Goal: Communication & Community: Answer question/provide support

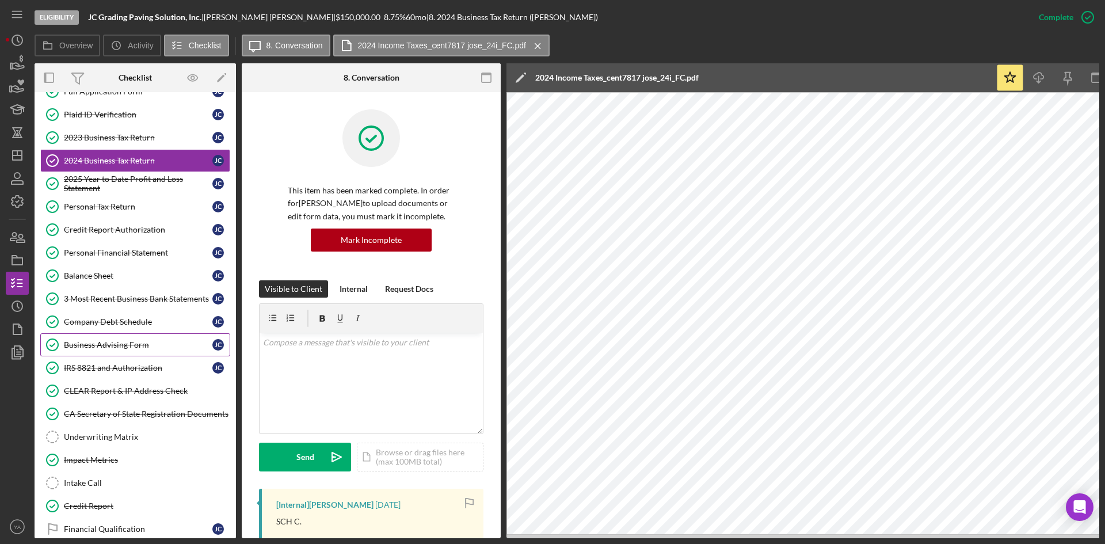
scroll to position [136, 0]
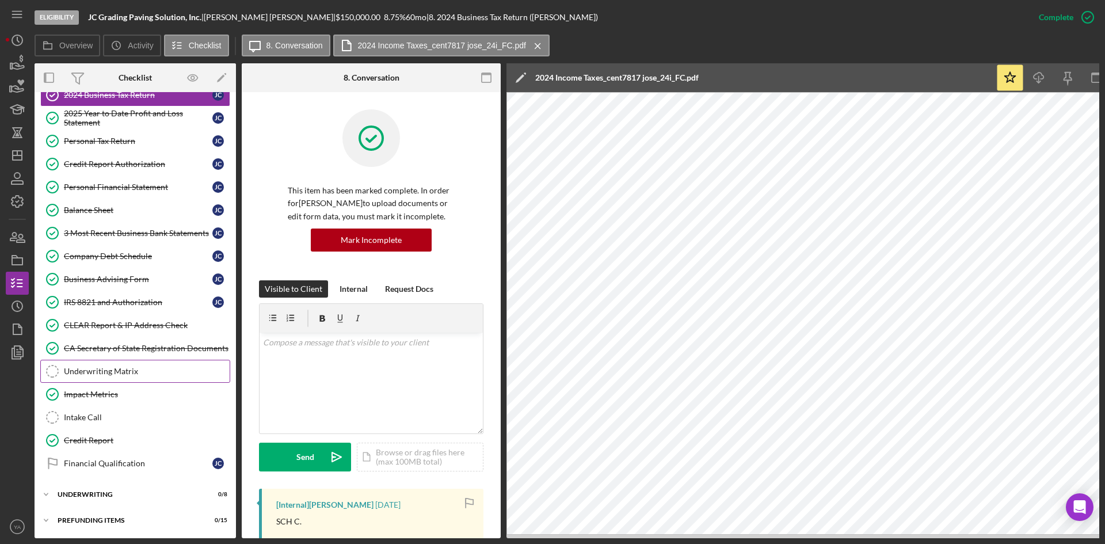
click at [139, 375] on link "Underwriting Matrix Underwriting Matrix" at bounding box center [135, 371] width 190 height 23
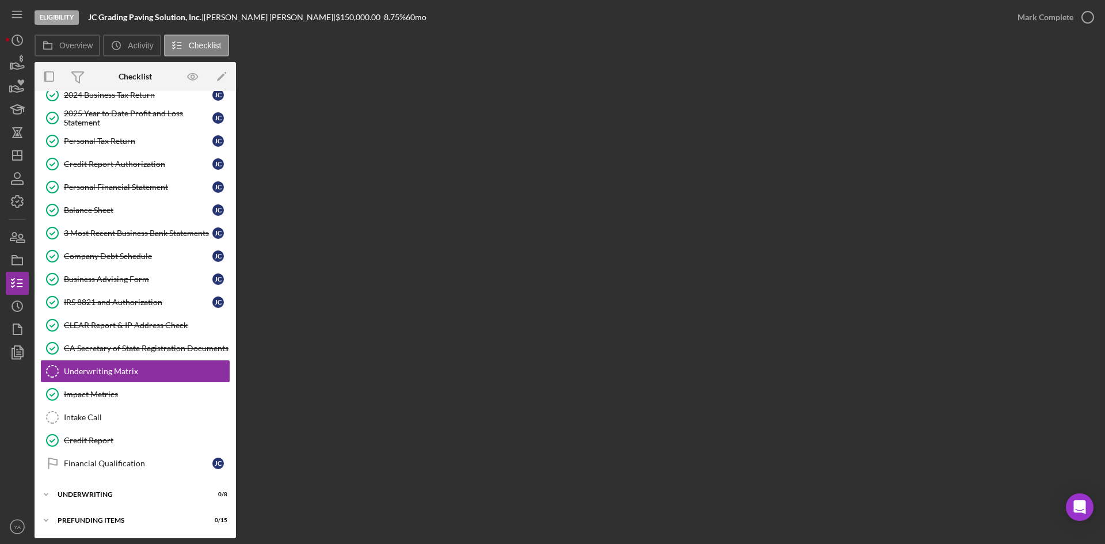
scroll to position [133, 0]
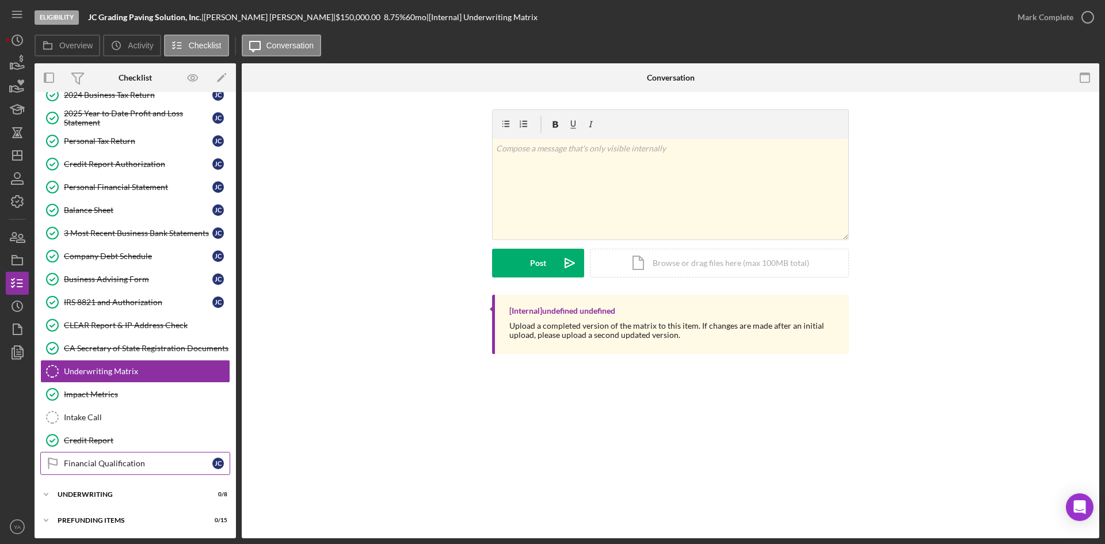
click at [126, 464] on div "Financial Qualification" at bounding box center [138, 463] width 149 height 9
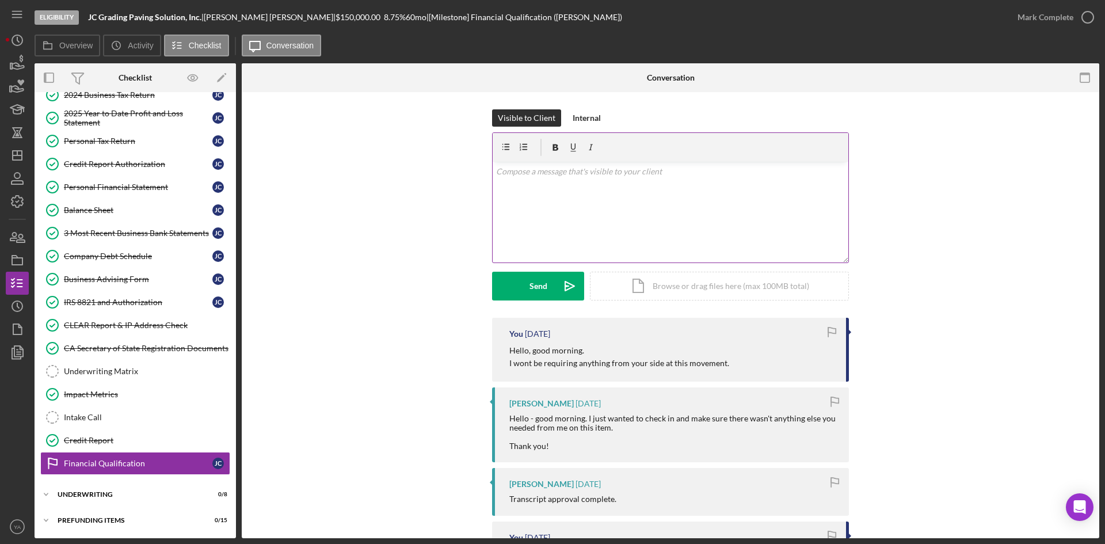
click at [609, 190] on div "v Color teal Color pink Remove color Add row above Add row below Add column bef…" at bounding box center [671, 212] width 356 height 101
click at [592, 201] on div "v Color teal Color pink Remove color Add row above Add row below Add column bef…" at bounding box center [671, 212] width 356 height 101
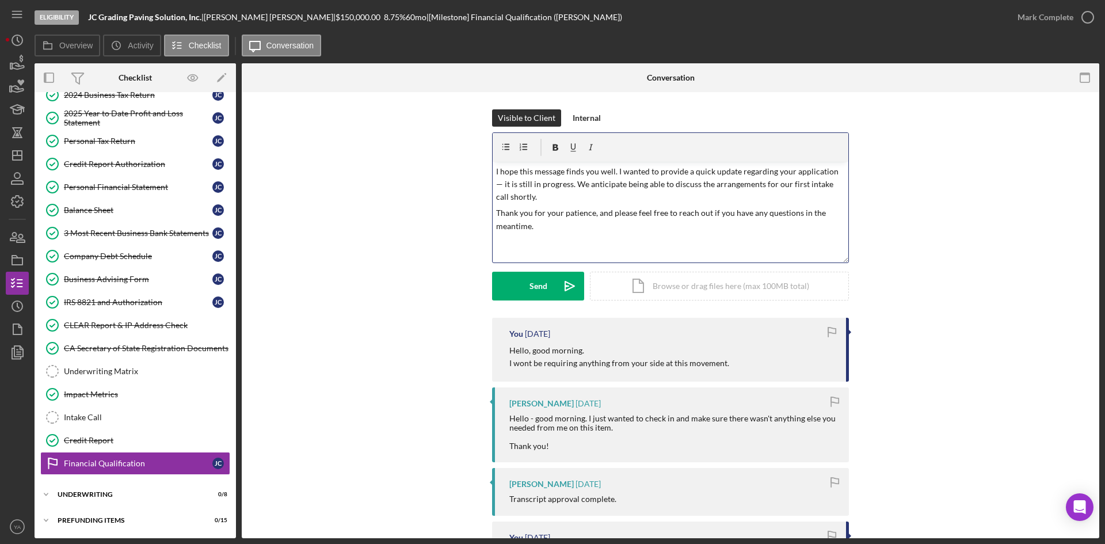
click at [837, 173] on p "I hope this message finds you well. I wanted to provide a quick update regardin…" at bounding box center [670, 184] width 349 height 39
click at [550, 279] on button "Send Icon/icon-invite-send" at bounding box center [538, 286] width 92 height 29
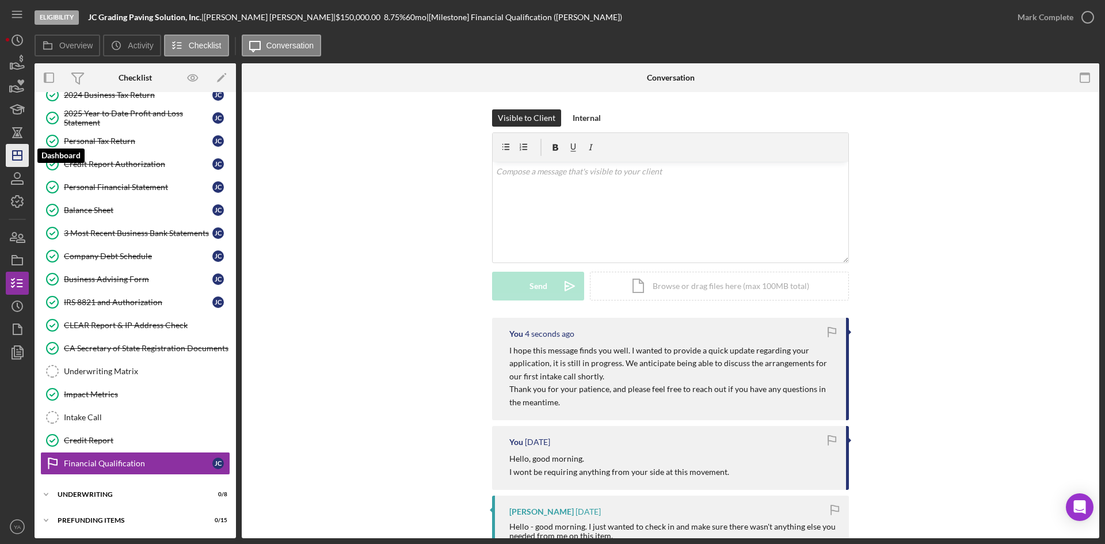
click at [16, 160] on polygon "button" at bounding box center [17, 155] width 9 height 9
